Goal: Information Seeking & Learning: Learn about a topic

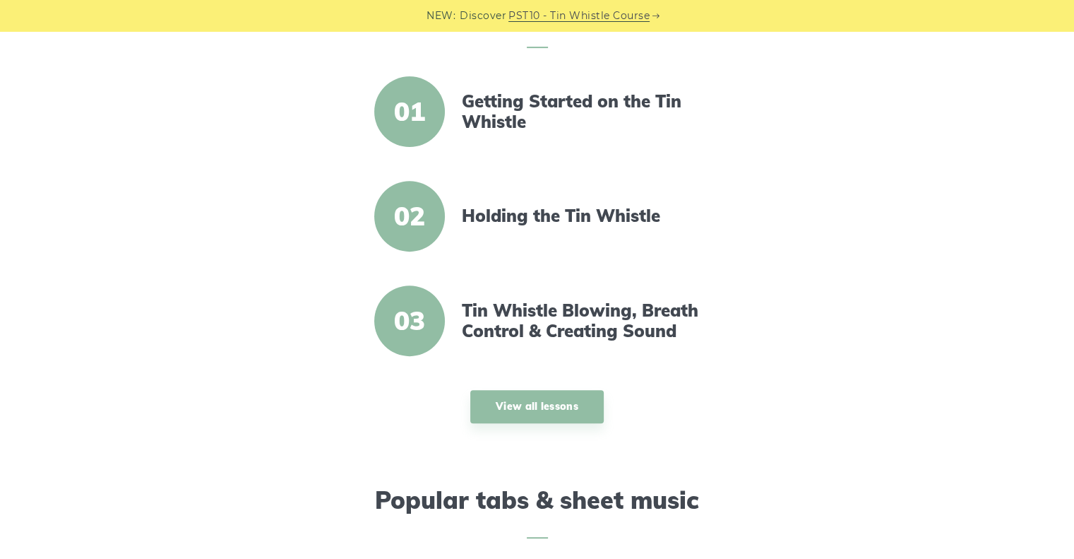
scroll to position [706, 0]
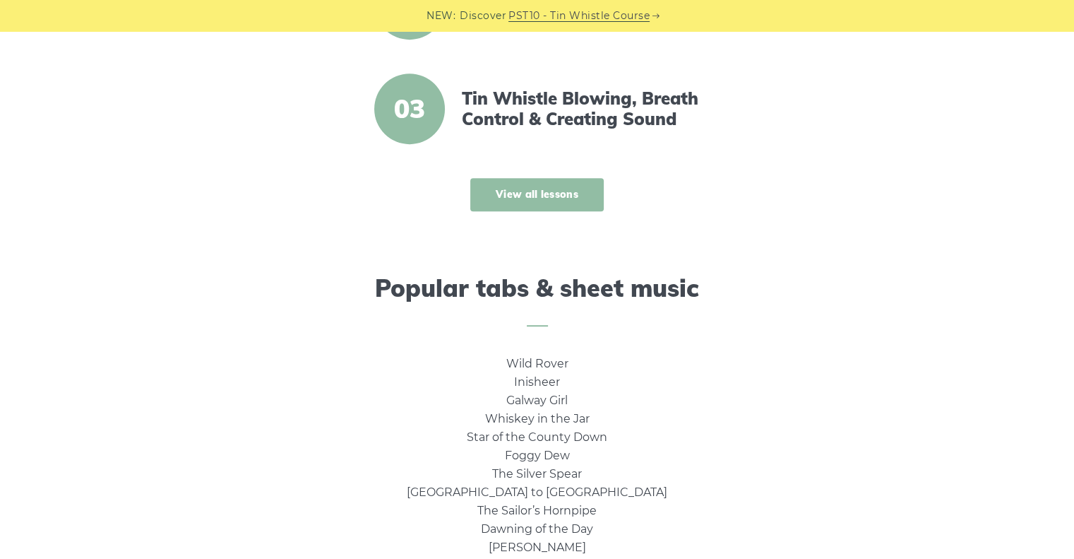
click at [544, 191] on link "View all lessons" at bounding box center [536, 194] width 133 height 33
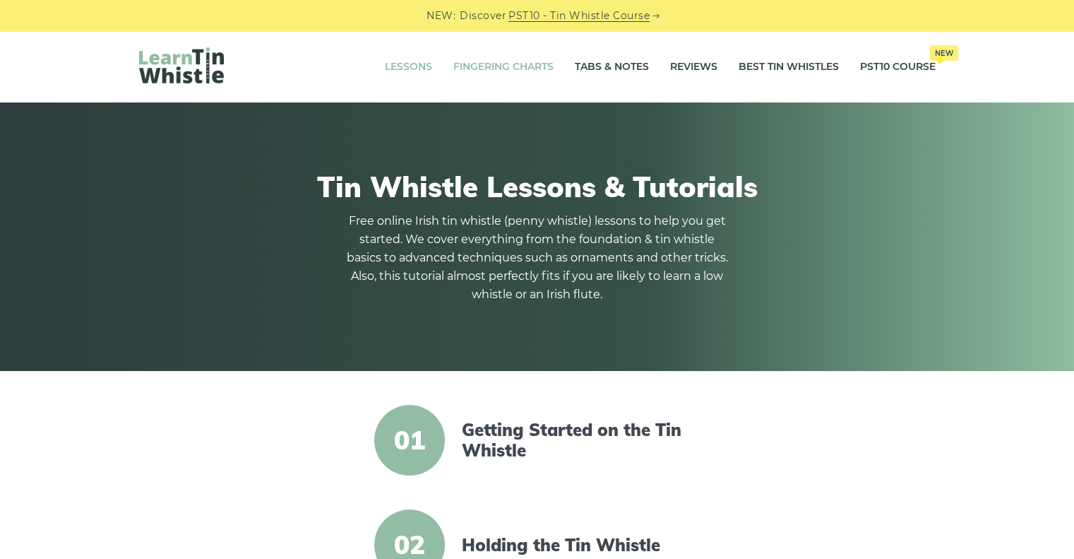
click at [507, 68] on link "Fingering Charts" at bounding box center [503, 66] width 100 height 35
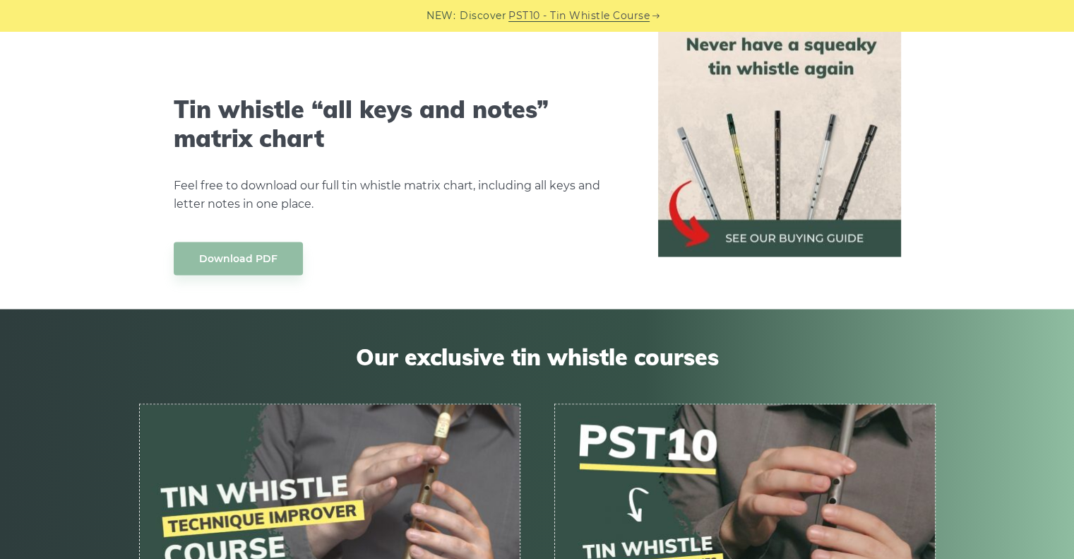
scroll to position [7979, 0]
